Goal: Find contact information: Find contact information

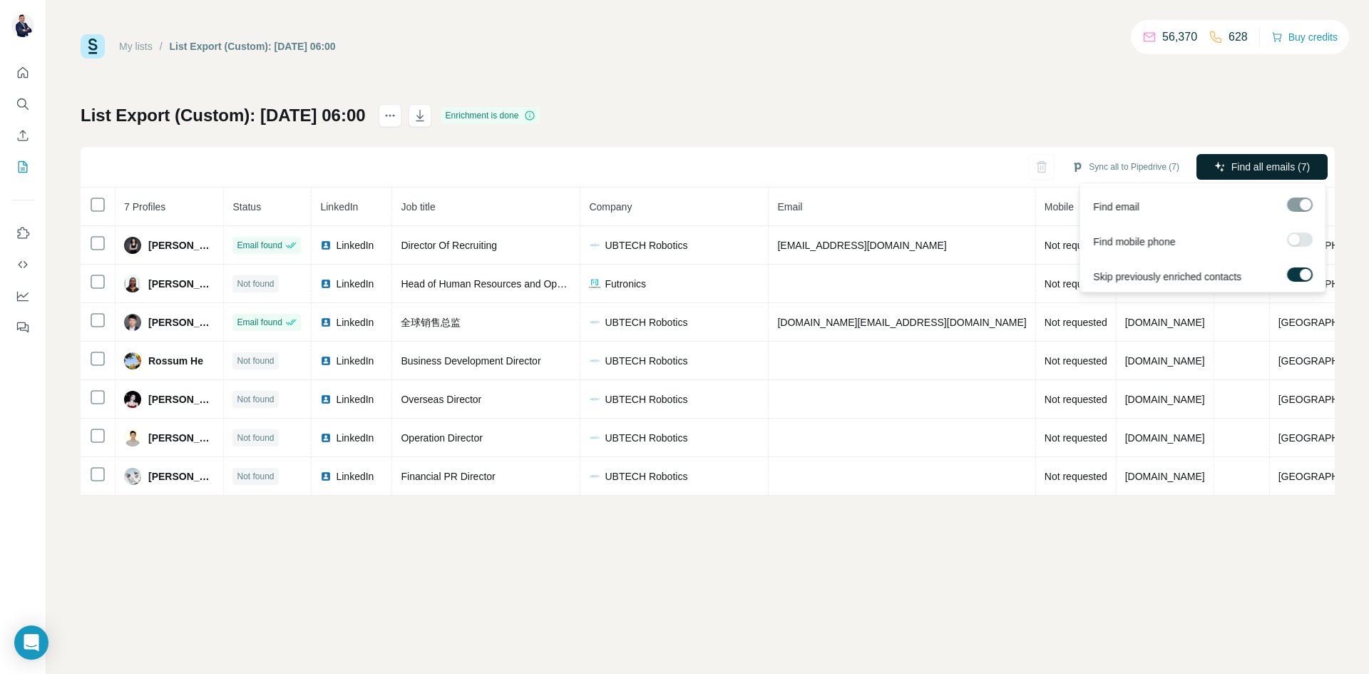
click at [1276, 166] on span "Find all emails (7)" at bounding box center [1270, 167] width 78 height 14
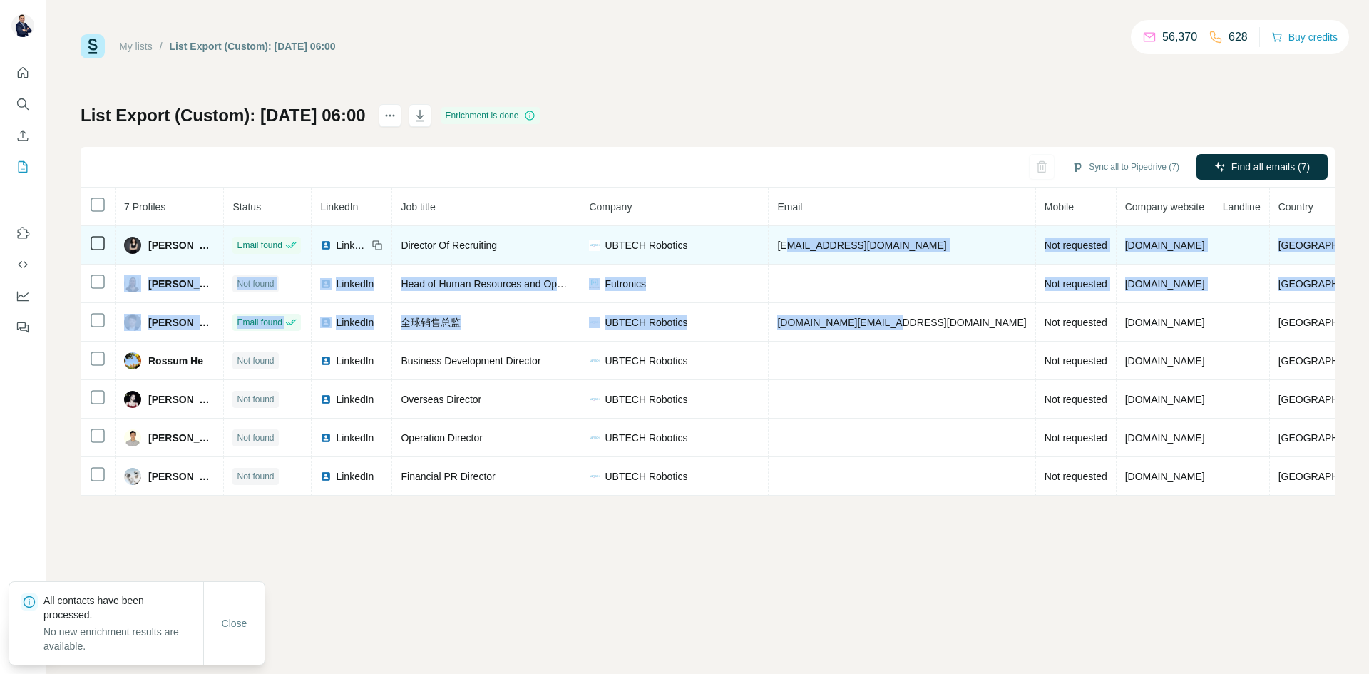
drag, startPoint x: 921, startPoint y: 327, endPoint x: 826, endPoint y: 245, distance: 125.9
click at [826, 245] on tbody "[PERSON_NAME] Email found LinkedIn Director Of Recruiting UBTECH Robotics [EMAI…" at bounding box center [736, 361] width 1310 height 270
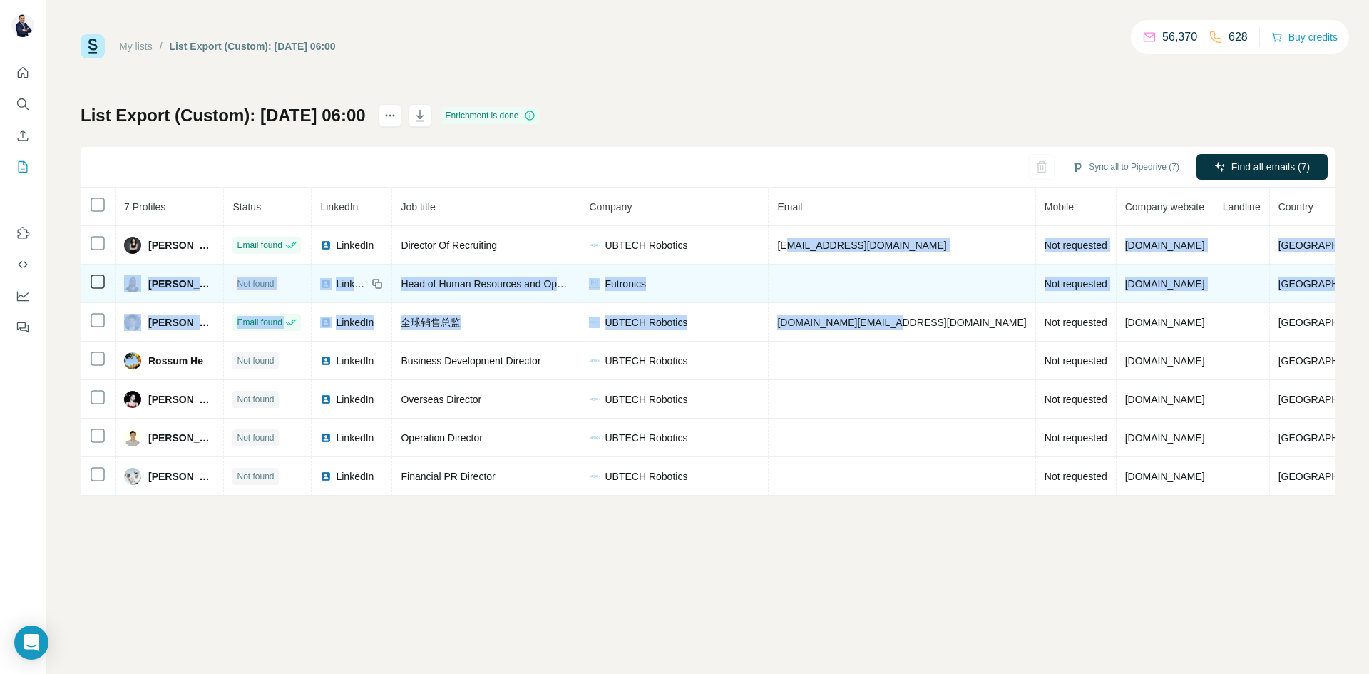
click at [866, 301] on td at bounding box center [902, 284] width 267 height 39
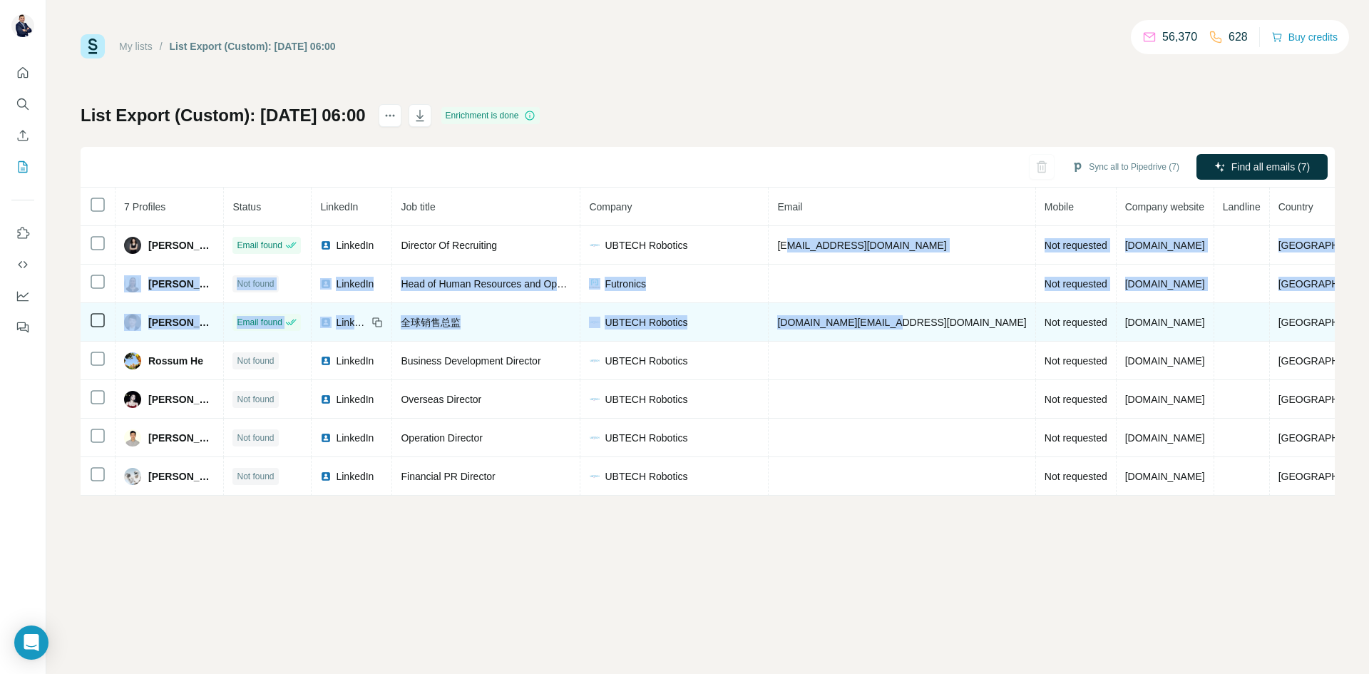
click at [868, 307] on td "[DOMAIN_NAME][EMAIL_ADDRESS][DOMAIN_NAME]" at bounding box center [902, 322] width 267 height 39
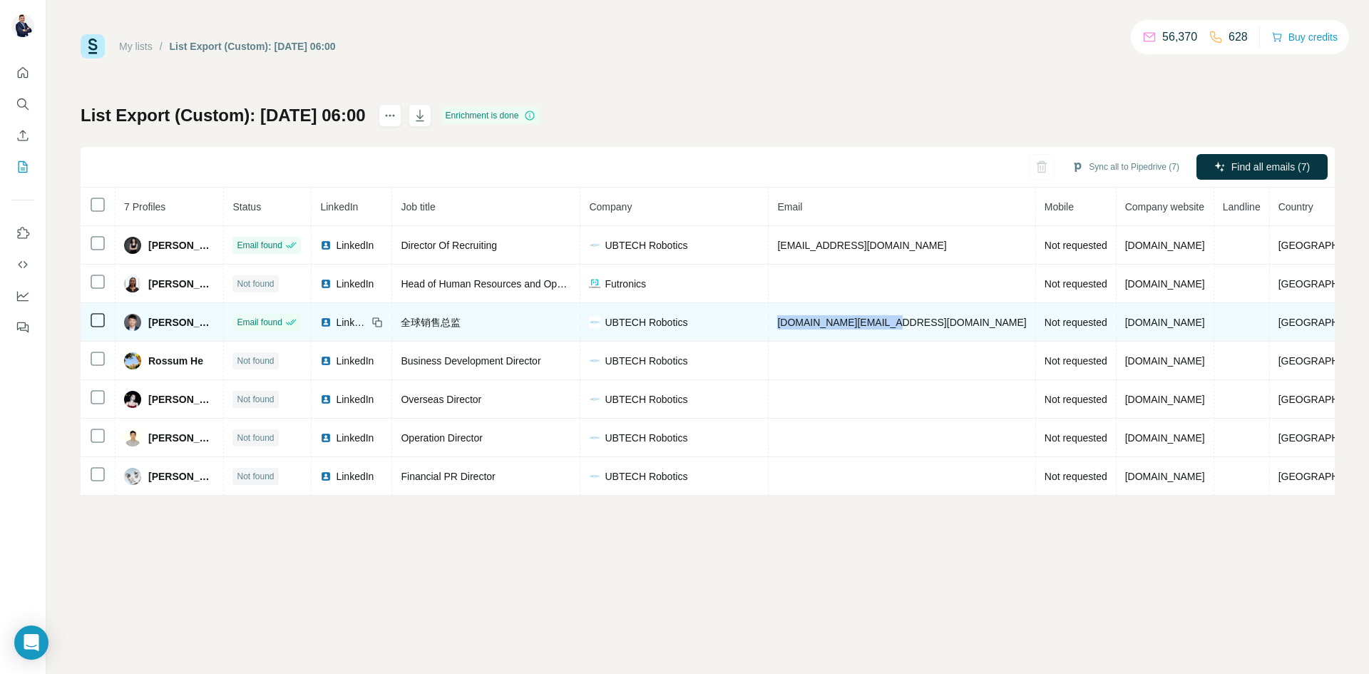
drag, startPoint x: 916, startPoint y: 327, endPoint x: 814, endPoint y: 331, distance: 102.0
click at [814, 331] on td "[DOMAIN_NAME][EMAIL_ADDRESS][DOMAIN_NAME]" at bounding box center [902, 322] width 267 height 39
copy span "[DOMAIN_NAME][EMAIL_ADDRESS][DOMAIN_NAME]"
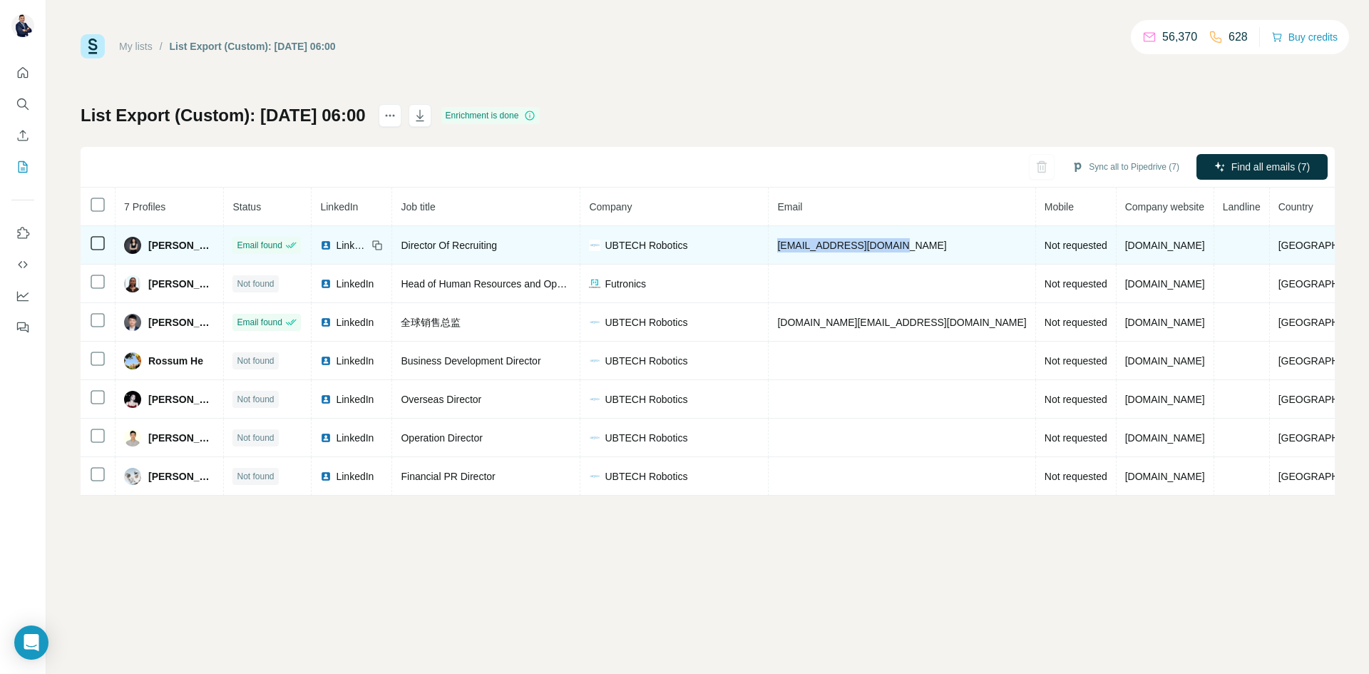
drag, startPoint x: 943, startPoint y: 248, endPoint x: 814, endPoint y: 248, distance: 128.3
click at [814, 248] on td "[EMAIL_ADDRESS][DOMAIN_NAME]" at bounding box center [902, 245] width 267 height 39
copy span "[EMAIL_ADDRESS][DOMAIN_NAME]"
